Goal: Task Accomplishment & Management: Use online tool/utility

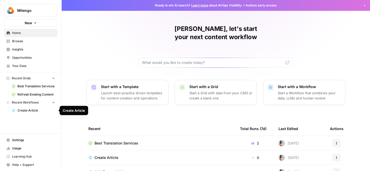
scroll to position [7, 0]
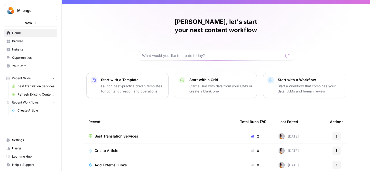
click at [35, 111] on span "Create Article" at bounding box center [36, 110] width 38 height 5
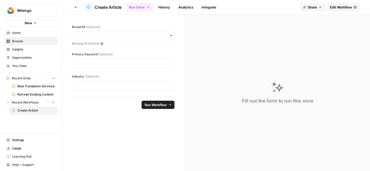
click at [29, 86] on span "Best Translation Services" at bounding box center [36, 86] width 38 height 5
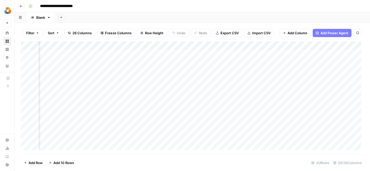
scroll to position [0, 840]
click at [202, 55] on div "Add Column" at bounding box center [192, 97] width 343 height 113
click at [193, 75] on div "Add Column" at bounding box center [192, 97] width 343 height 113
click at [120, 61] on div "Add Column" at bounding box center [192, 97] width 343 height 113
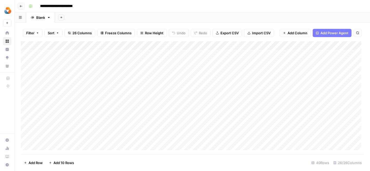
click at [180, 60] on div "Add Column" at bounding box center [192, 97] width 343 height 113
click at [257, 63] on div "Add Column" at bounding box center [192, 97] width 343 height 113
click at [97, 64] on div "Add Column" at bounding box center [192, 97] width 343 height 113
drag, startPoint x: 97, startPoint y: 64, endPoint x: 97, endPoint y: 71, distance: 6.7
click at [97, 71] on div "Add Column" at bounding box center [192, 97] width 343 height 113
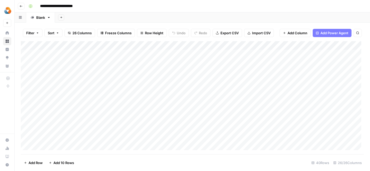
click at [100, 72] on div "Add Column" at bounding box center [192, 97] width 343 height 113
